Goal: Task Accomplishment & Management: Manage account settings

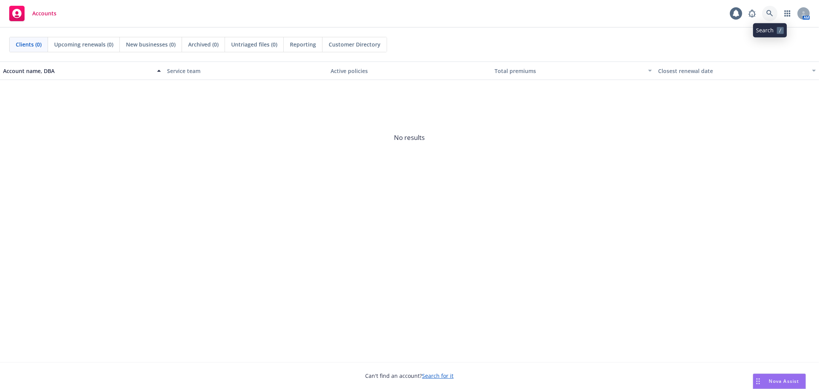
click at [769, 15] on icon at bounding box center [769, 13] width 7 height 7
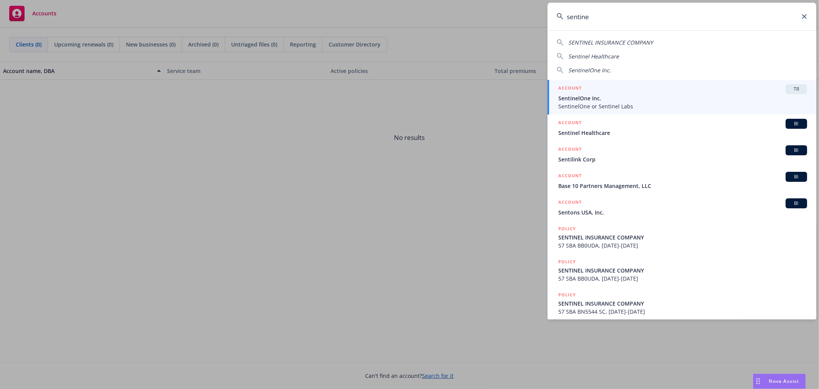
type input "sentine"
click at [639, 100] on span "SentinelOne Inc." at bounding box center [682, 98] width 249 height 8
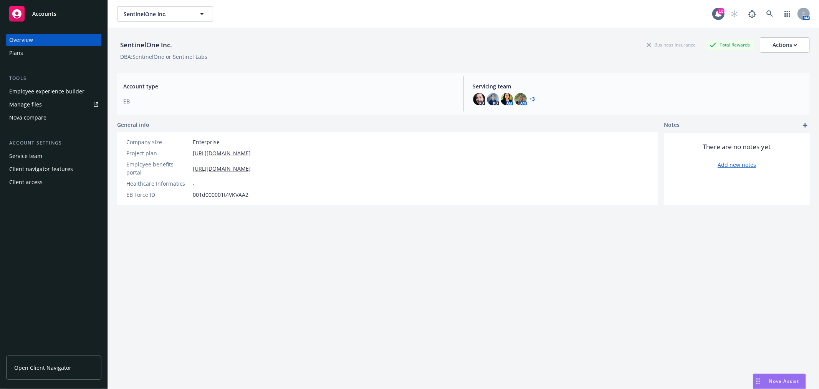
click at [57, 106] on link "Manage files" at bounding box center [53, 104] width 95 height 12
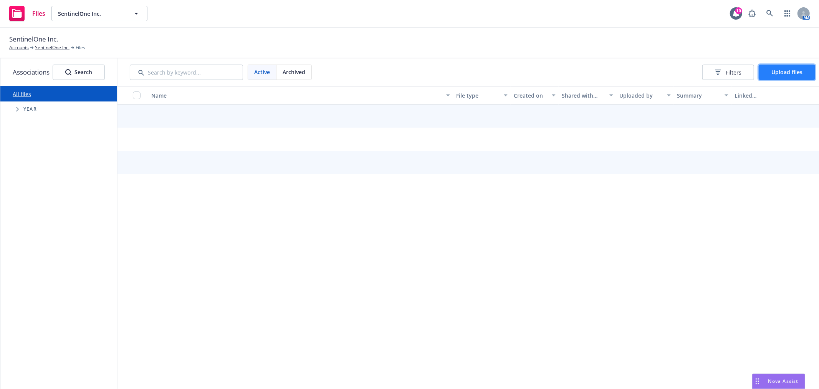
click at [788, 74] on span "Upload files" at bounding box center [786, 71] width 31 height 7
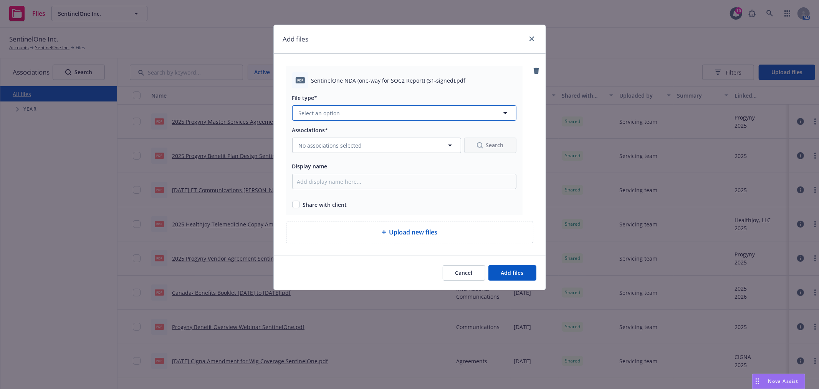
click at [339, 112] on button "Select an option" at bounding box center [404, 112] width 224 height 15
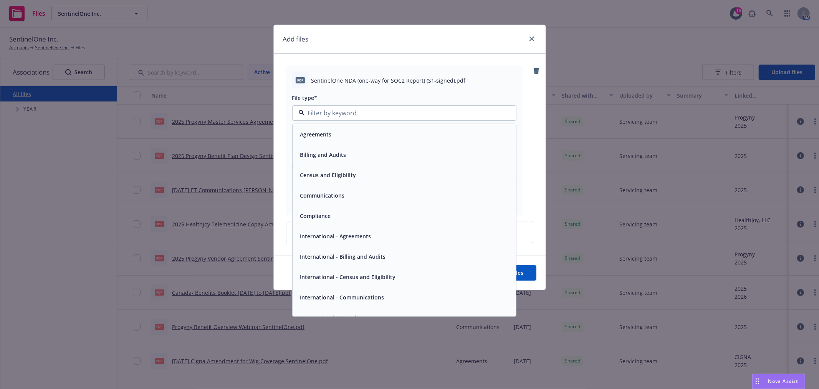
click at [339, 139] on div "Agreements" at bounding box center [404, 134] width 214 height 11
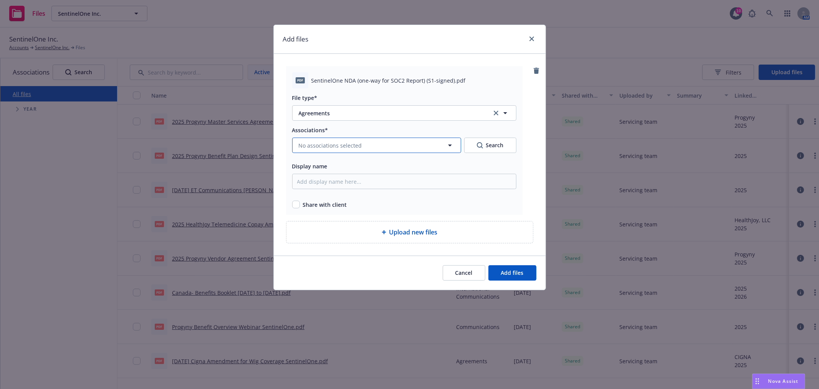
click at [339, 145] on span "No associations selected" at bounding box center [330, 145] width 63 height 8
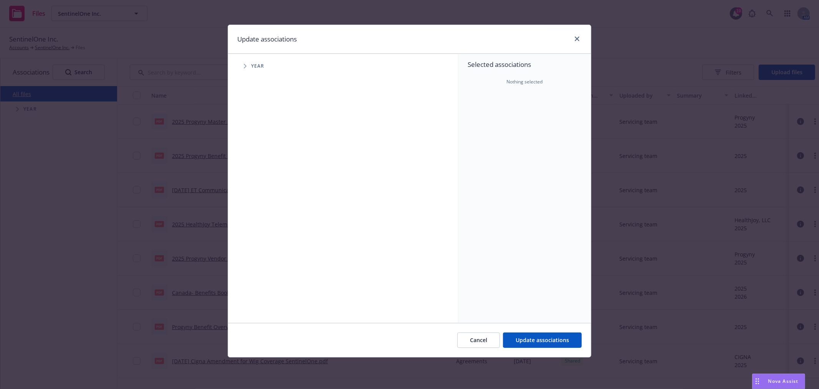
click at [242, 69] on span "Tree Example" at bounding box center [245, 66] width 12 height 12
click at [263, 171] on input "Tree Example" at bounding box center [265, 171] width 8 height 8
checkbox input "true"
click at [255, 171] on icon "Tree Example" at bounding box center [254, 171] width 3 height 5
click at [265, 190] on span "Tree Example" at bounding box center [264, 188] width 12 height 12
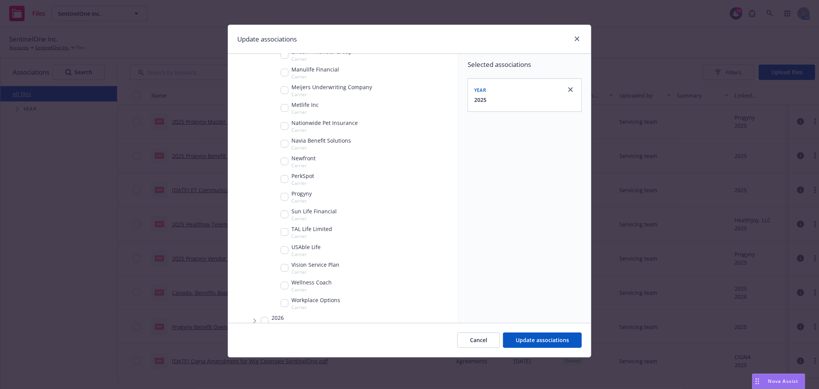
scroll to position [497, 0]
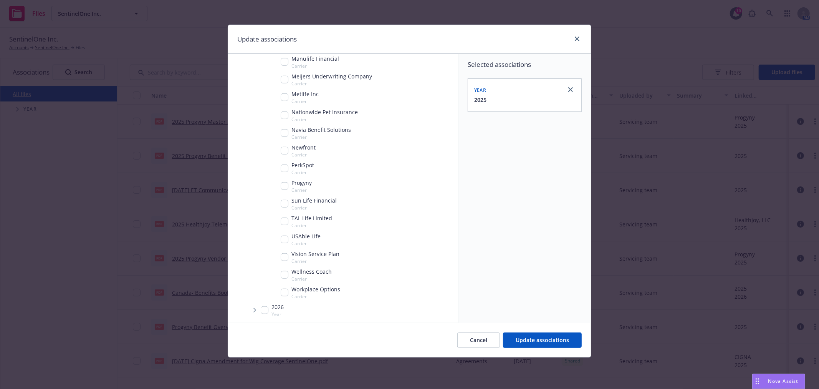
drag, startPoint x: 282, startPoint y: 203, endPoint x: 310, endPoint y: 207, distance: 28.0
click at [282, 202] on input "Tree Example" at bounding box center [285, 204] width 8 height 8
checkbox input "true"
drag, startPoint x: 543, startPoint y: 337, endPoint x: 542, endPoint y: 324, distance: 13.1
click at [544, 335] on button "Update associations" at bounding box center [542, 339] width 79 height 15
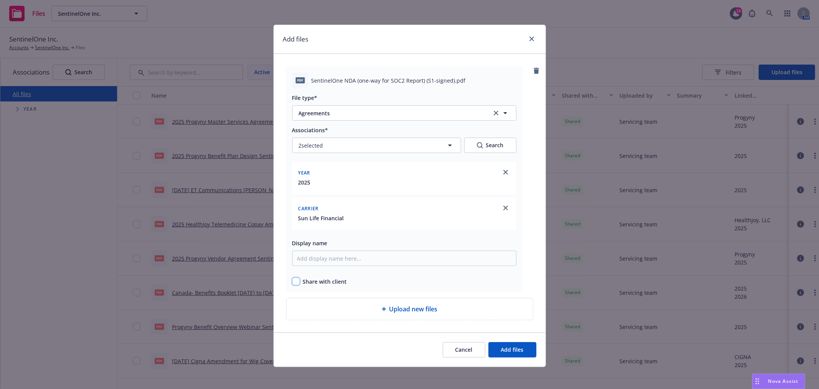
drag, startPoint x: 293, startPoint y: 280, endPoint x: 302, endPoint y: 280, distance: 9.2
click at [293, 280] on input "checkbox" at bounding box center [296, 281] width 8 height 8
checkbox input "true"
click at [520, 353] on button "Add files" at bounding box center [512, 349] width 48 height 15
